Goal: Register for event/course

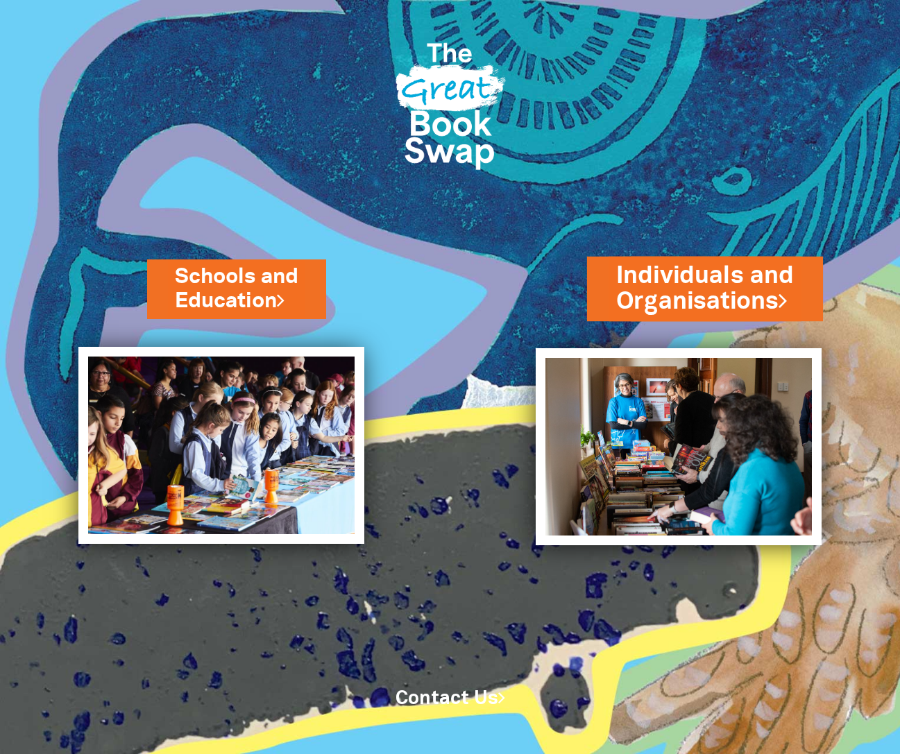
click at [690, 280] on link "Individuals and Organisations" at bounding box center [705, 289] width 178 height 60
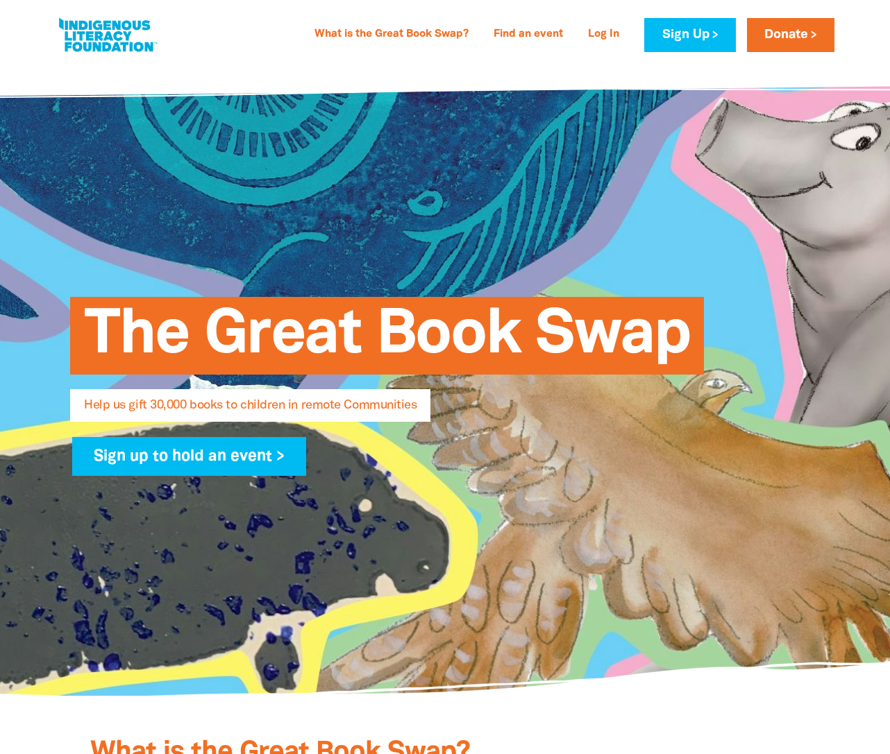
select select "AU"
click at [456, 219] on div "The Great Book Swap Help us gift 30,000 books to children in remote Communities…" at bounding box center [444, 379] width 833 height 634
click at [328, 62] on div "What is the Great Book Swap? Find an event Log In Sign Up Donate What is the Gr…" at bounding box center [445, 31] width 890 height 62
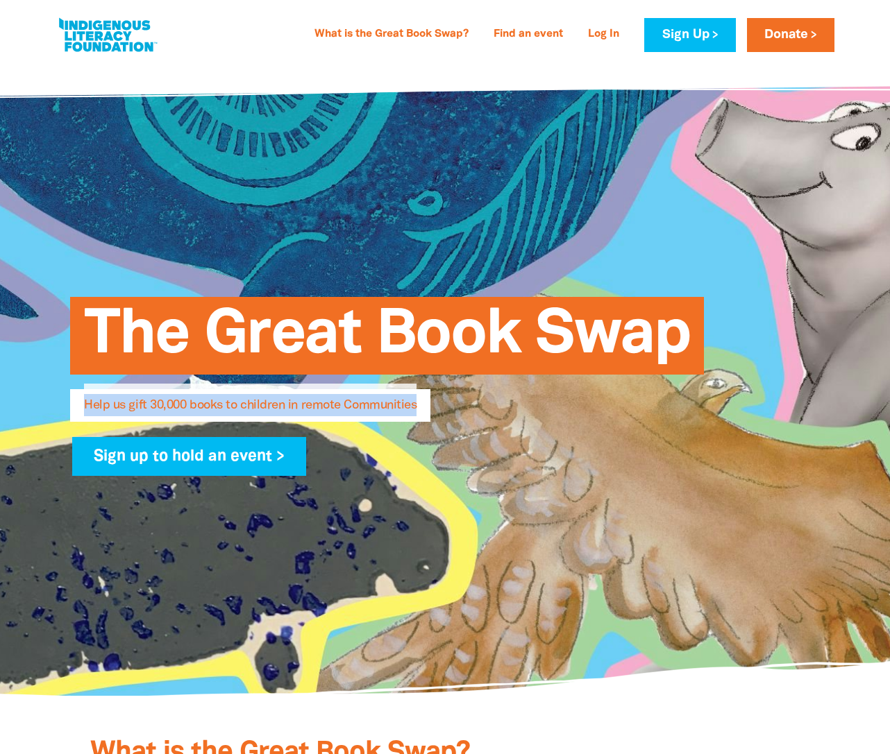
drag, startPoint x: 420, startPoint y: 403, endPoint x: 78, endPoint y: 410, distance: 341.6
click at [78, 410] on div "The Great Book Swap Help us gift 30,000 books to children in remote Communities…" at bounding box center [444, 379] width 791 height 301
copy span "Help us gift 30,000 books to children in remote Communities"
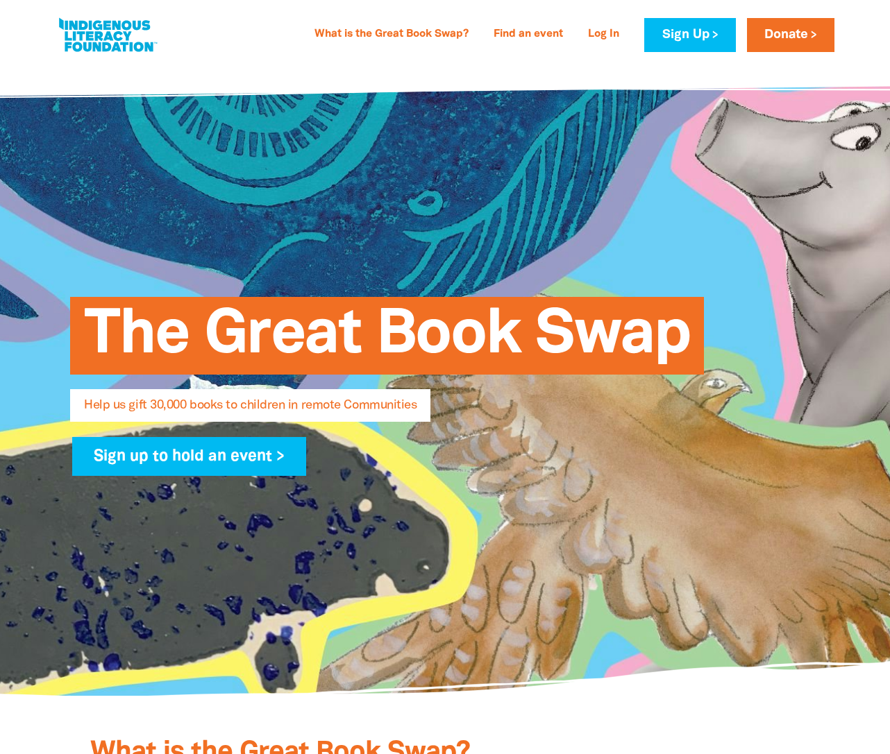
click at [563, 11] on div "What is the Great Book Swap? Find an event Log In Sign Up Donate What is the Gr…" at bounding box center [445, 35] width 807 height 70
